Goal: Task Accomplishment & Management: Complete application form

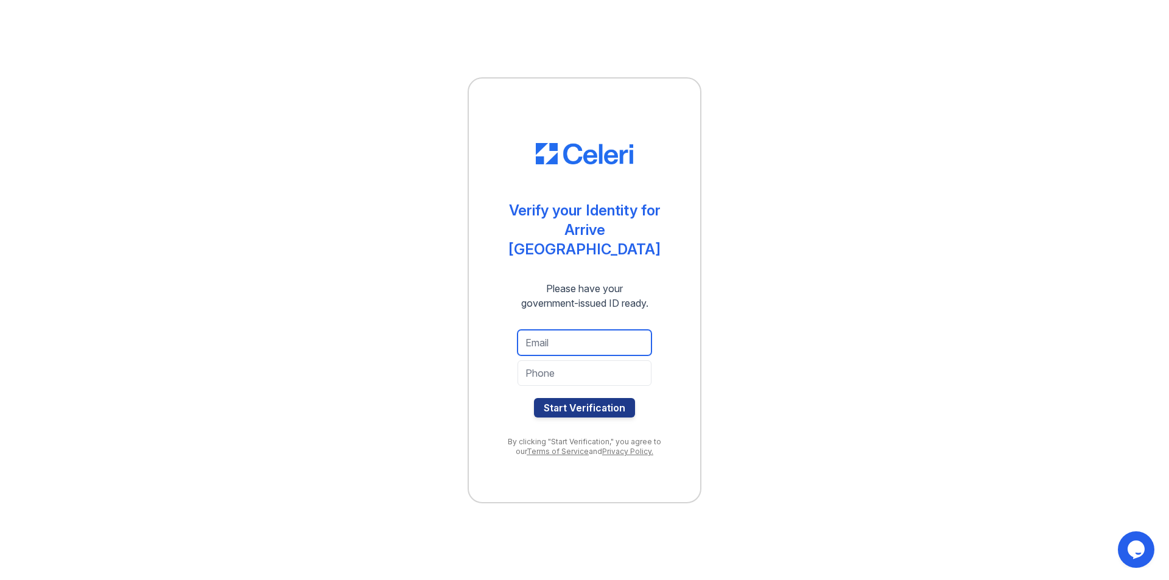
click at [583, 334] on input "email" at bounding box center [585, 343] width 134 height 26
type input "subashri.a@gmail.com"
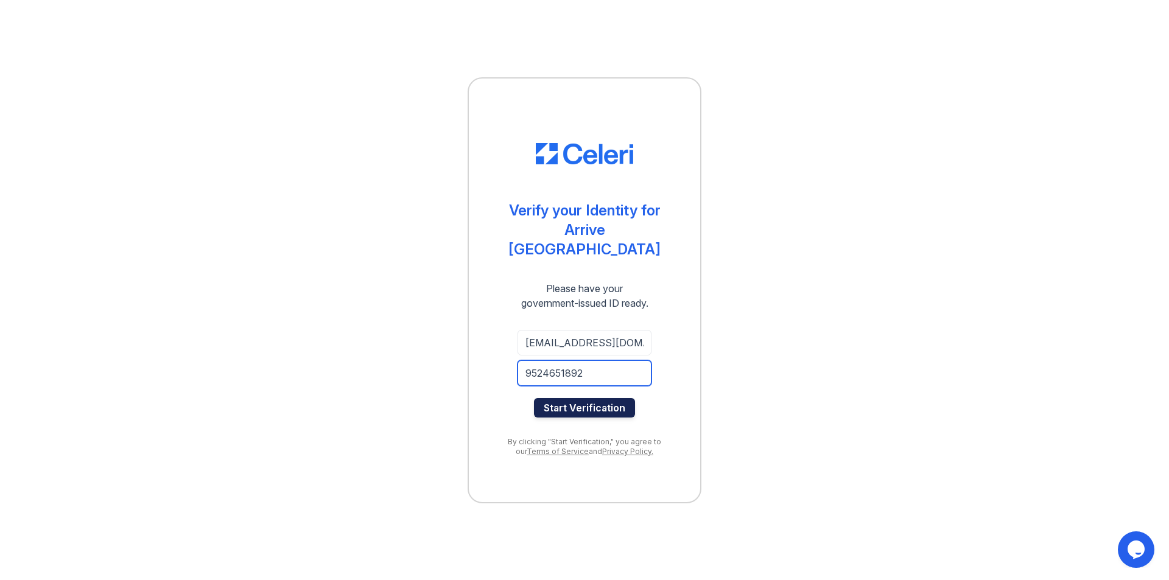
type input "9524651892"
click at [581, 398] on button "Start Verification" at bounding box center [584, 407] width 101 height 19
